Goal: Contribute content

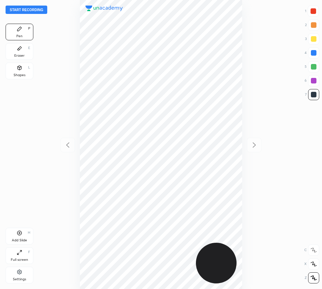
scroll to position [289, 211]
click at [34, 10] on button "Start recording" at bounding box center [27, 10] width 42 height 8
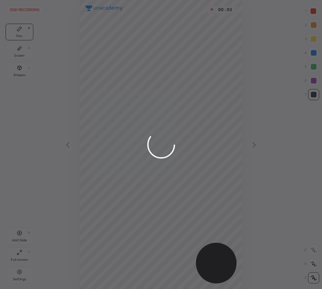
click at [316, 9] on div at bounding box center [161, 144] width 322 height 289
click at [313, 11] on div at bounding box center [161, 144] width 322 height 289
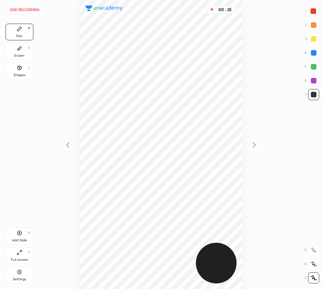
drag, startPoint x: 316, startPoint y: 10, endPoint x: 259, endPoint y: 38, distance: 63.2
click at [315, 10] on div at bounding box center [314, 11] width 6 height 6
drag, startPoint x: 17, startPoint y: 69, endPoint x: 45, endPoint y: 89, distance: 34.4
click at [19, 71] on div "Shapes L" at bounding box center [20, 71] width 28 height 17
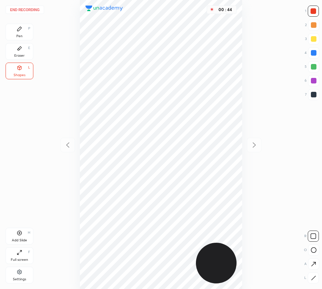
click at [17, 27] on div "Pen P" at bounding box center [20, 32] width 28 height 17
click at [312, 92] on div at bounding box center [314, 95] width 6 height 6
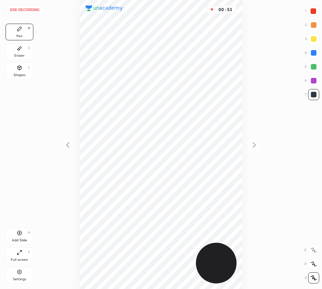
click at [14, 236] on div "Add Slide H" at bounding box center [20, 236] width 28 height 17
drag, startPoint x: 313, startPoint y: 52, endPoint x: 257, endPoint y: 82, distance: 63.9
click at [313, 52] on div at bounding box center [314, 53] width 6 height 6
click at [22, 11] on button "End recording" at bounding box center [25, 10] width 39 height 8
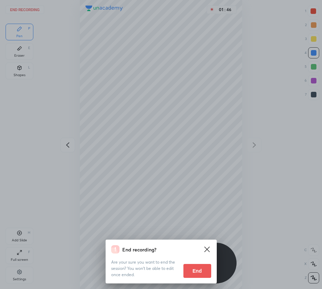
drag, startPoint x: 193, startPoint y: 266, endPoint x: 190, endPoint y: 261, distance: 5.9
click at [193, 265] on button "End" at bounding box center [197, 271] width 28 height 14
